Goal: Transaction & Acquisition: Purchase product/service

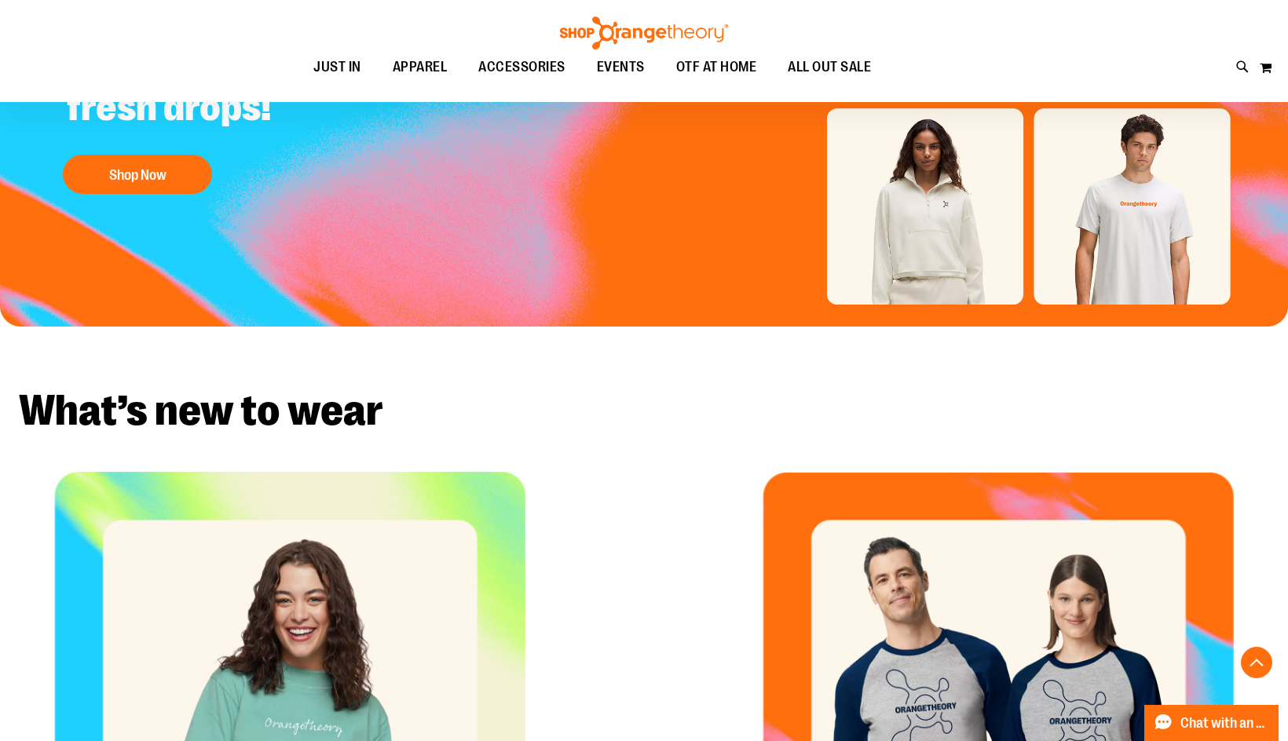
scroll to position [627, 0]
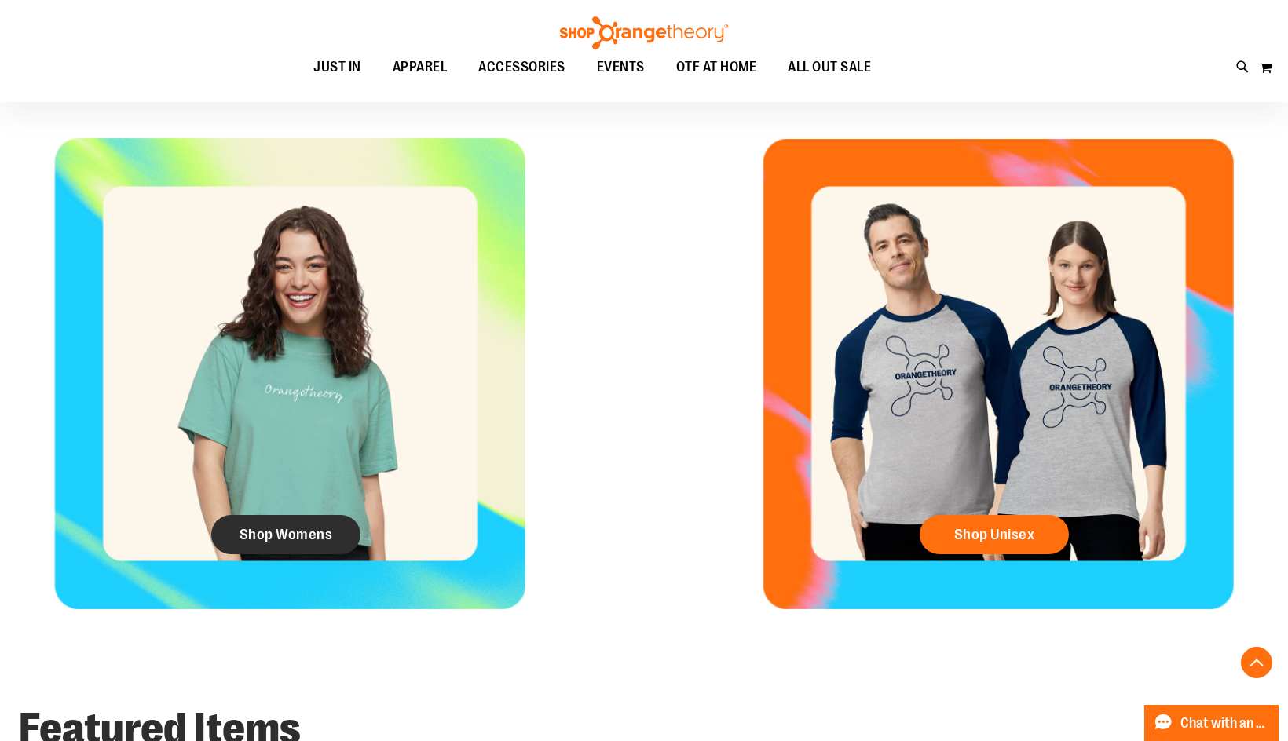
type input "**********"
click at [302, 543] on span "Shop Womens" at bounding box center [286, 534] width 93 height 17
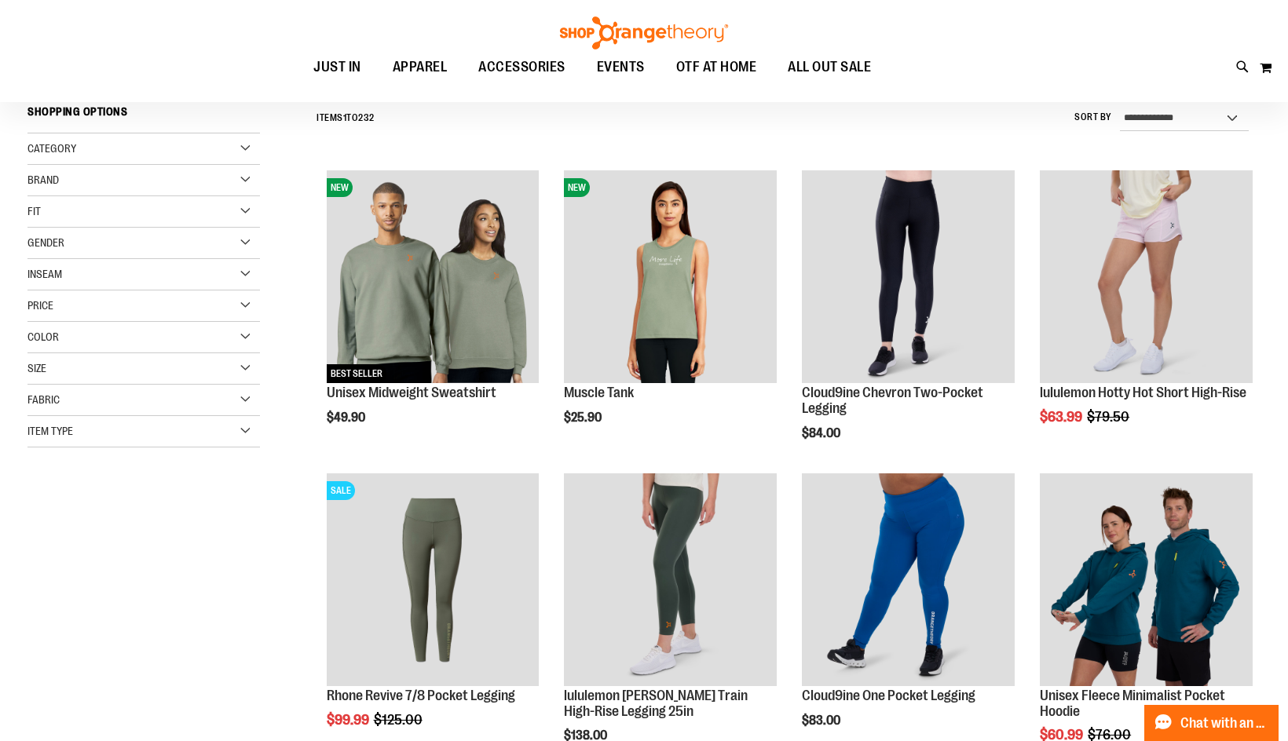
scroll to position [156, 0]
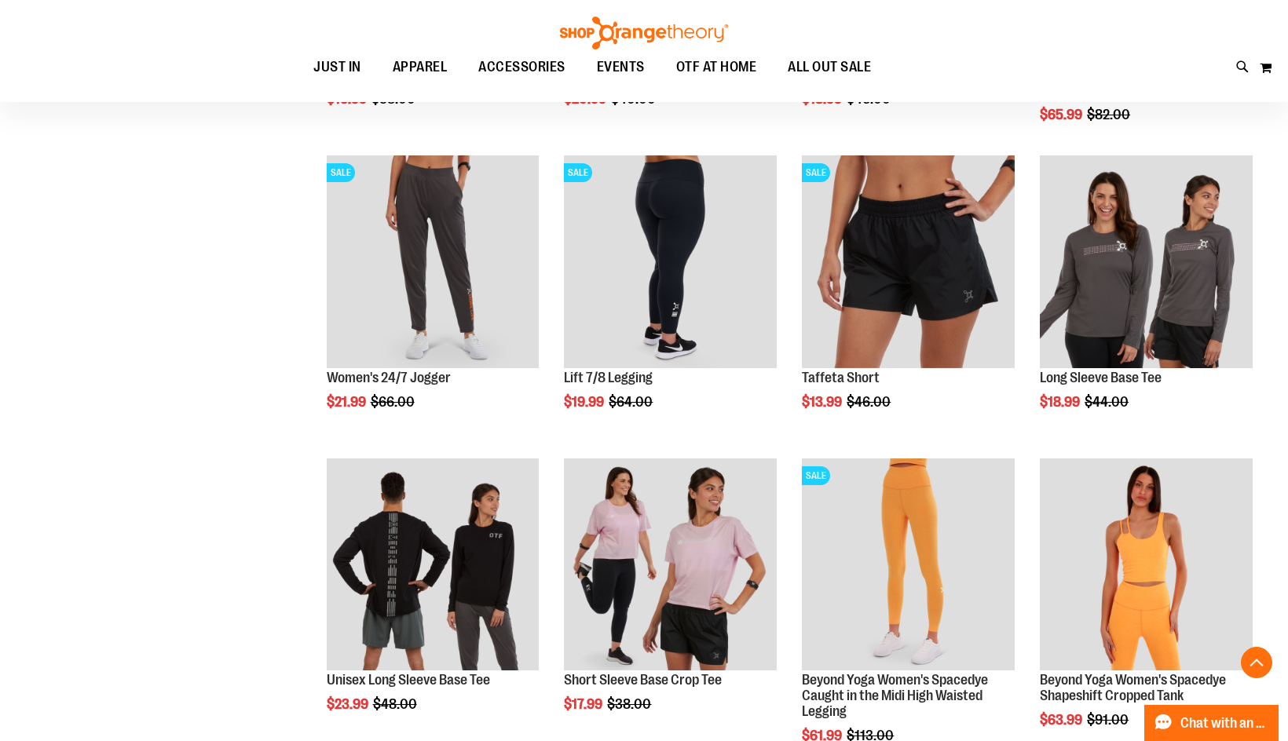
scroll to position [1177, 0]
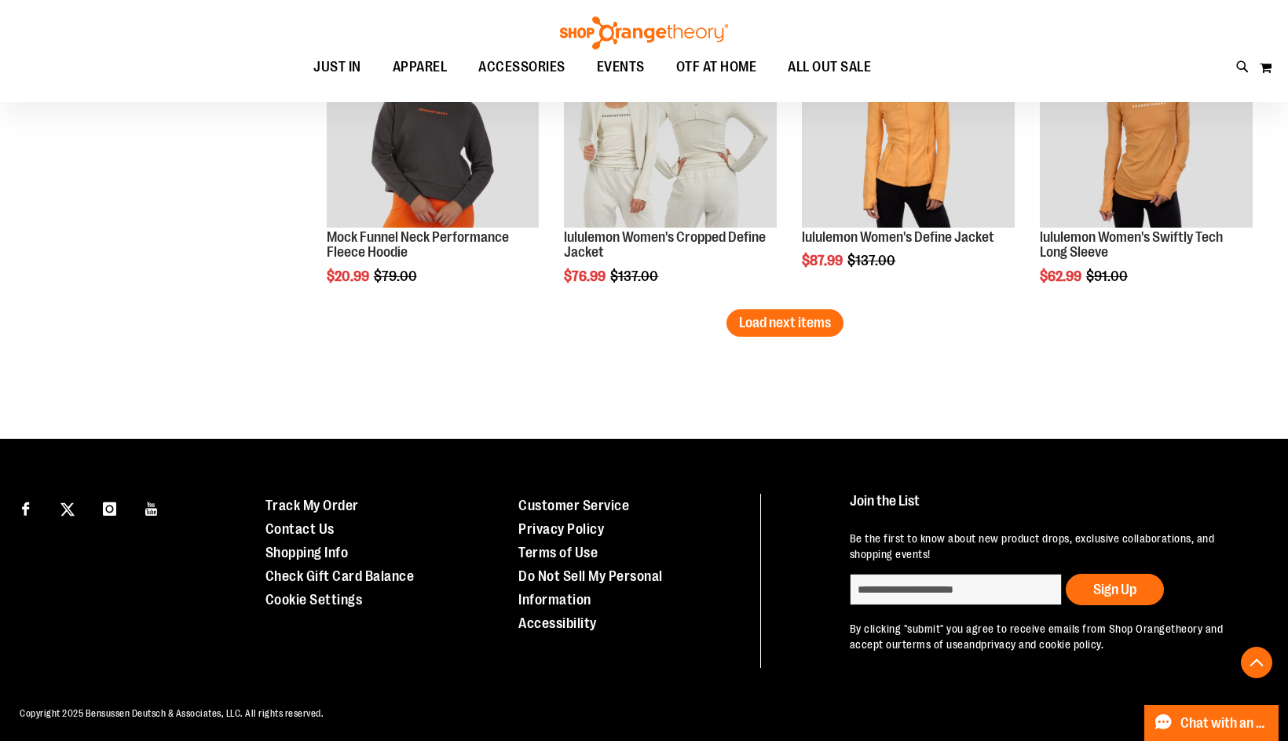
scroll to position [2734, 0]
